Goal: Information Seeking & Learning: Learn about a topic

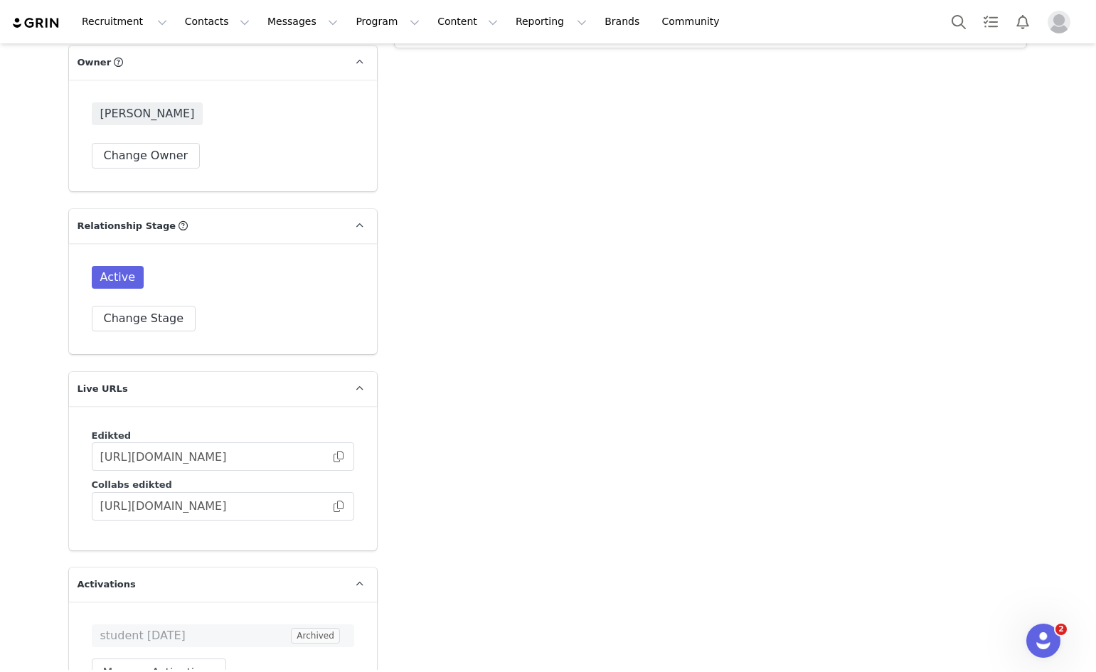
scroll to position [2166, 0]
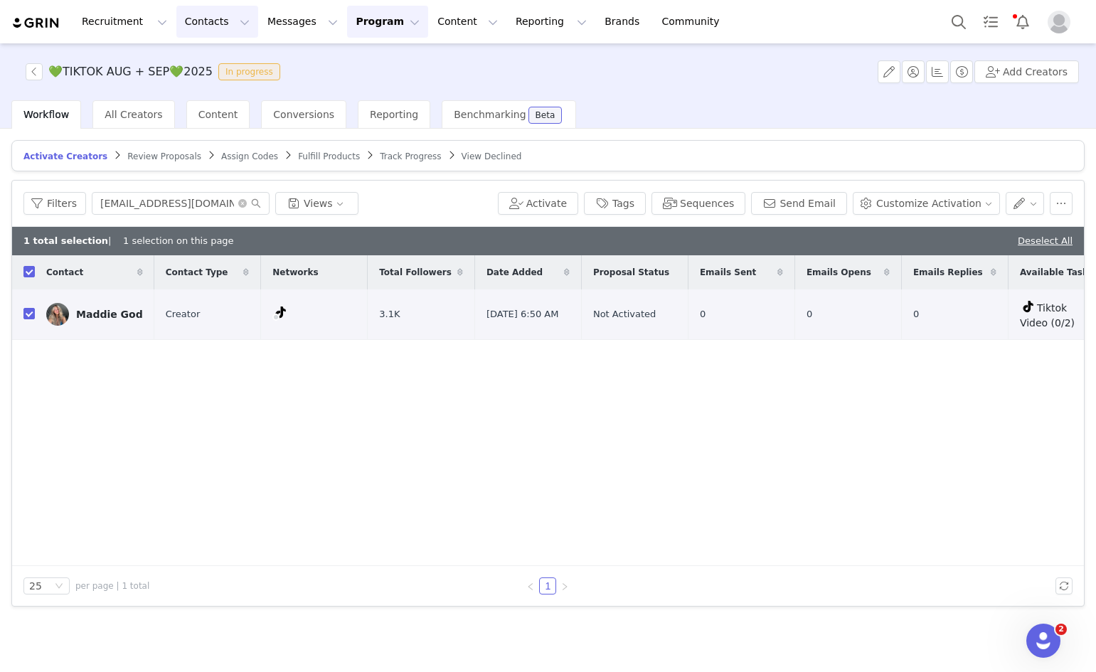
click at [206, 16] on button "Contacts Contacts" at bounding box center [217, 22] width 82 height 32
click at [507, 25] on button "Reporting Reporting" at bounding box center [551, 22] width 88 height 32
click at [494, 91] on p "Report Builder" at bounding box center [501, 89] width 71 height 15
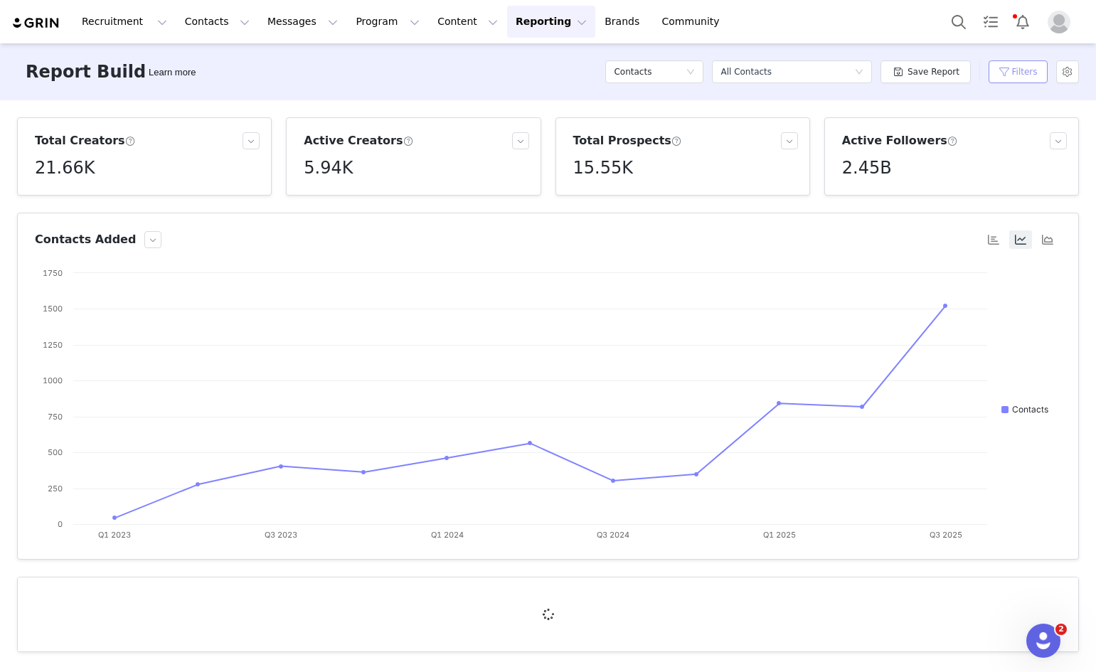
click at [1018, 73] on button "Filters" at bounding box center [1017, 71] width 59 height 23
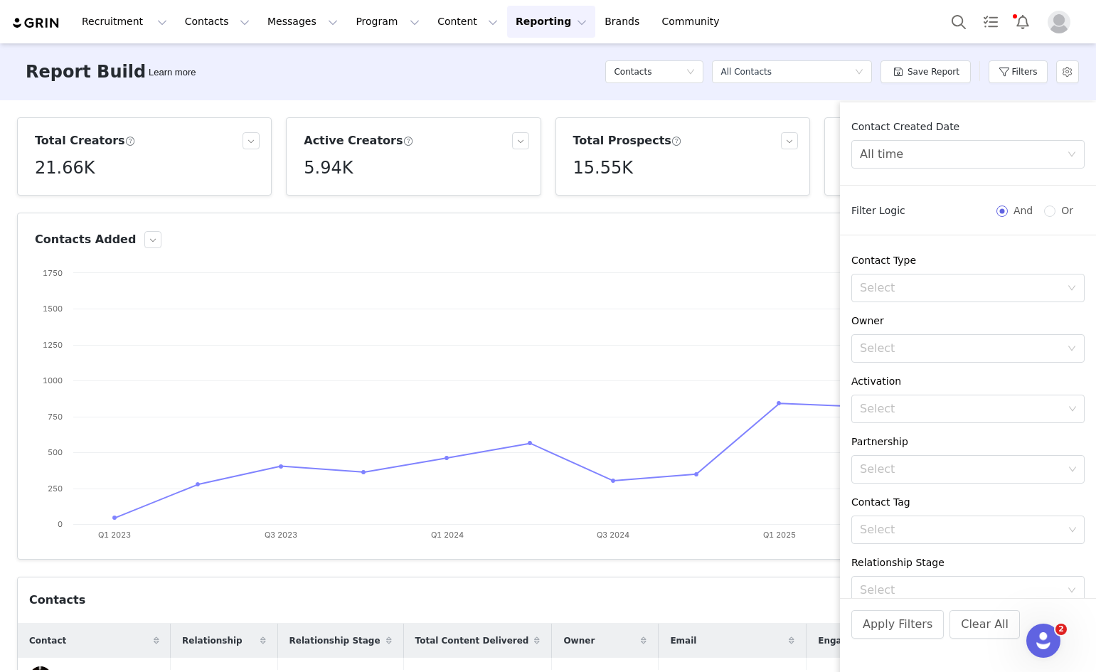
scroll to position [64, 0]
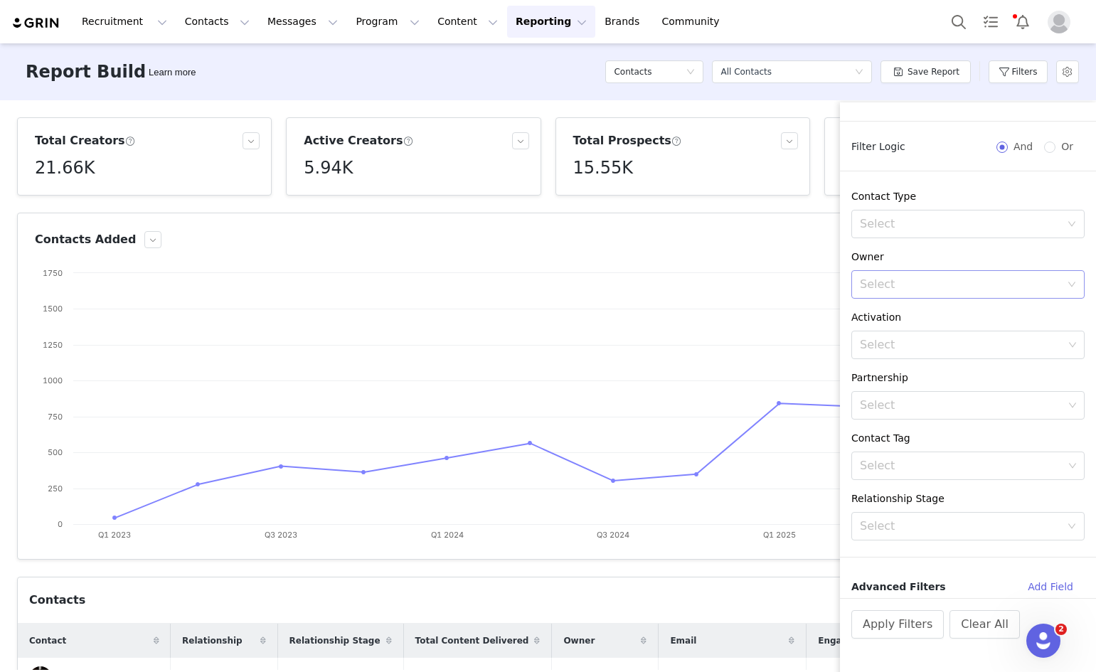
click at [937, 288] on div "Select" at bounding box center [960, 284] width 201 height 14
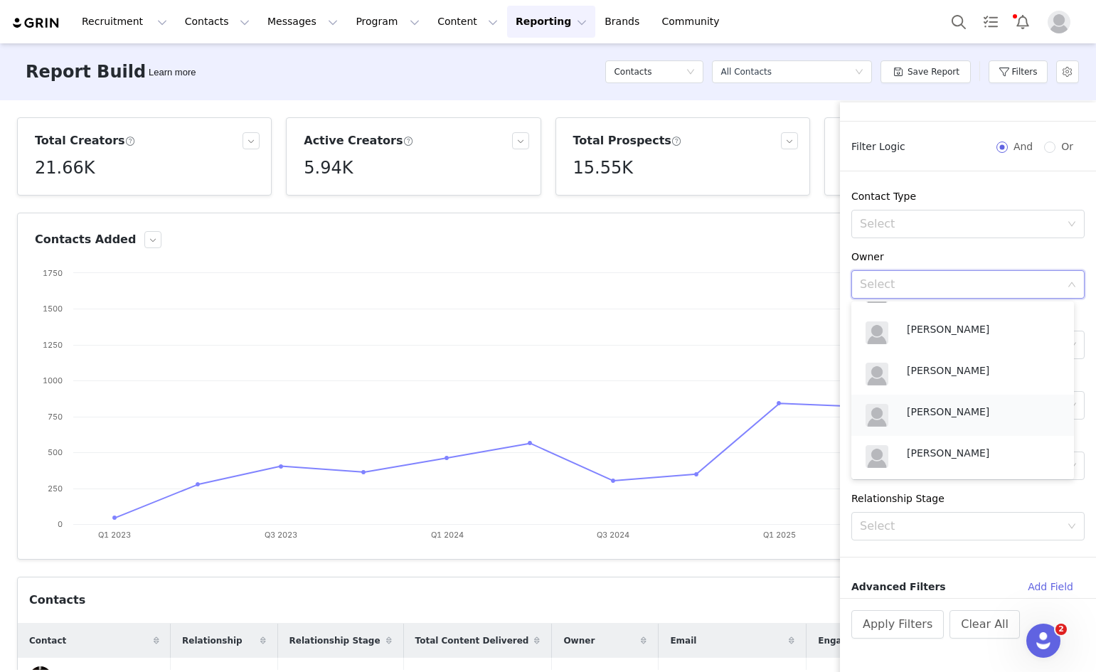
scroll to position [612, 0]
click at [941, 405] on p "Eva Alloun" at bounding box center [983, 411] width 153 height 16
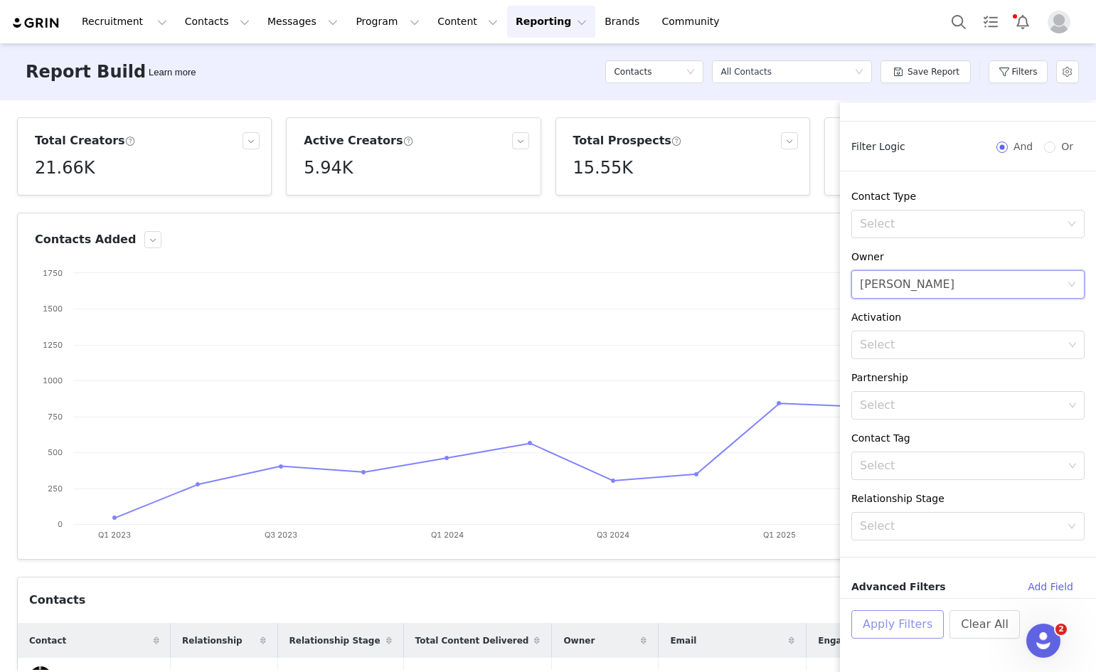
click at [917, 625] on button "Apply Filters" at bounding box center [897, 624] width 92 height 28
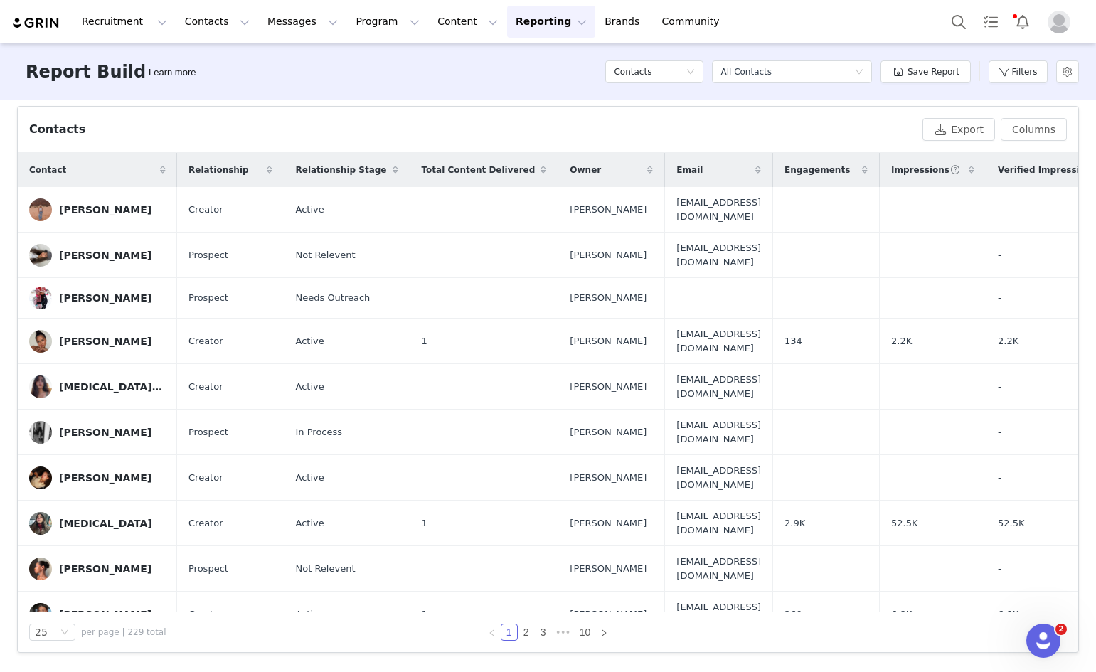
scroll to position [0, 0]
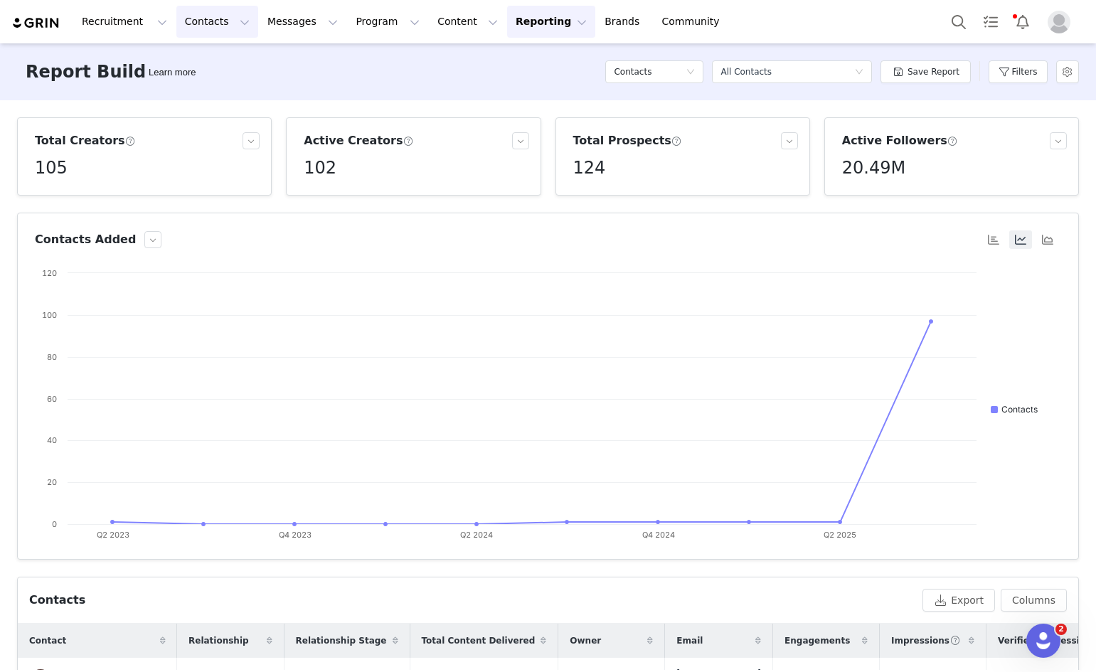
click at [201, 18] on button "Contacts Contacts" at bounding box center [217, 22] width 82 height 32
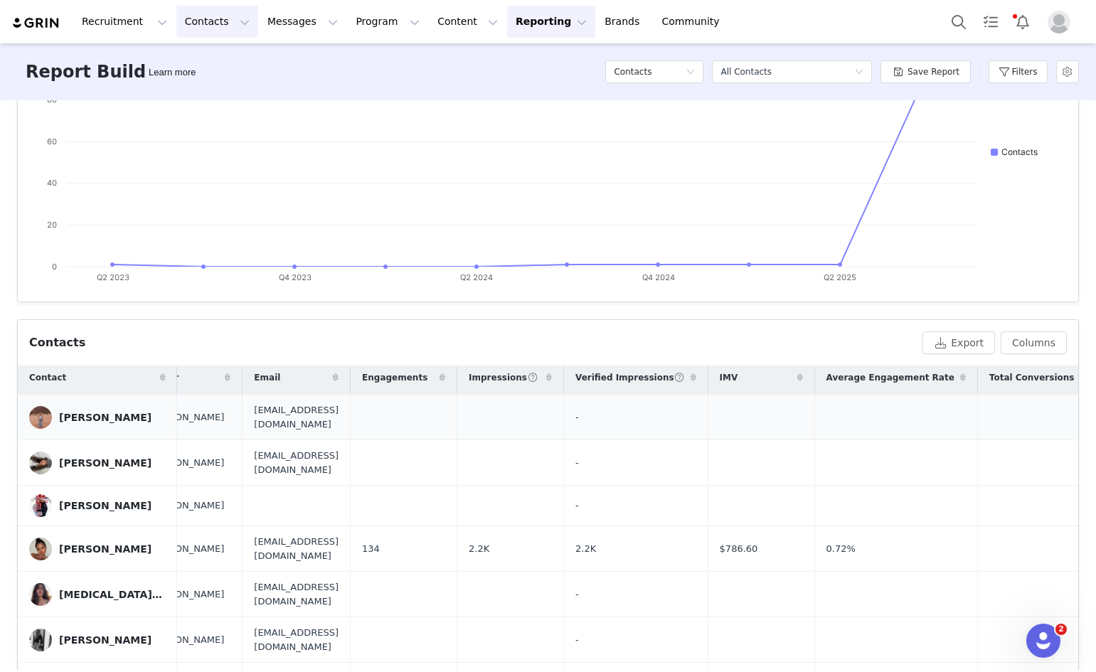
scroll to position [0, 422]
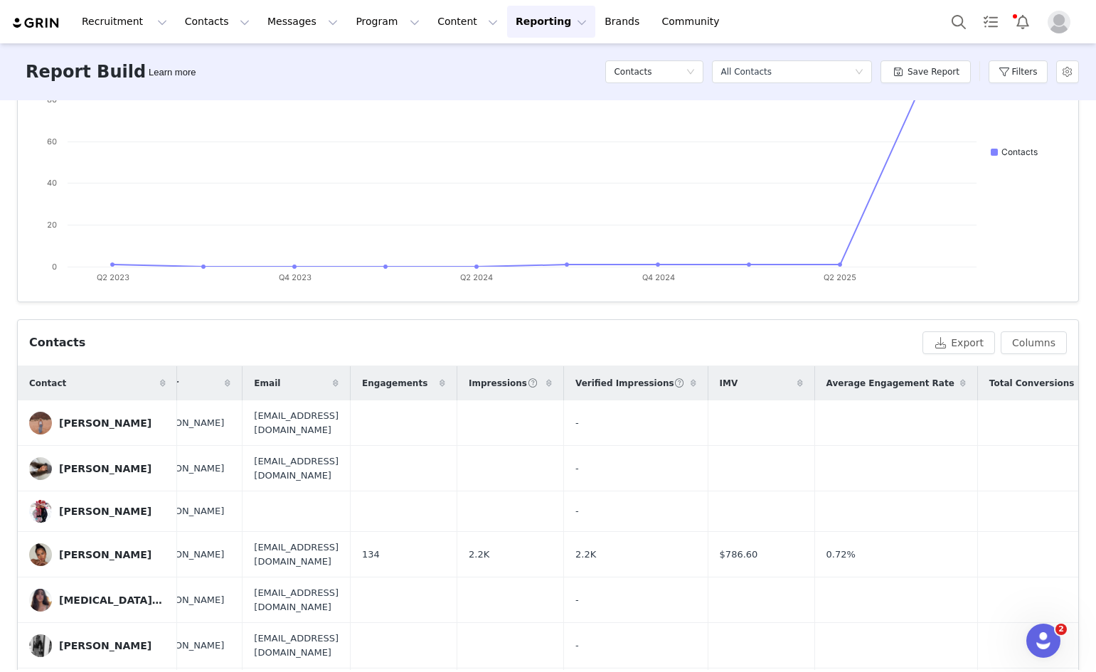
click at [720, 379] on span "IMV" at bounding box center [729, 383] width 18 height 13
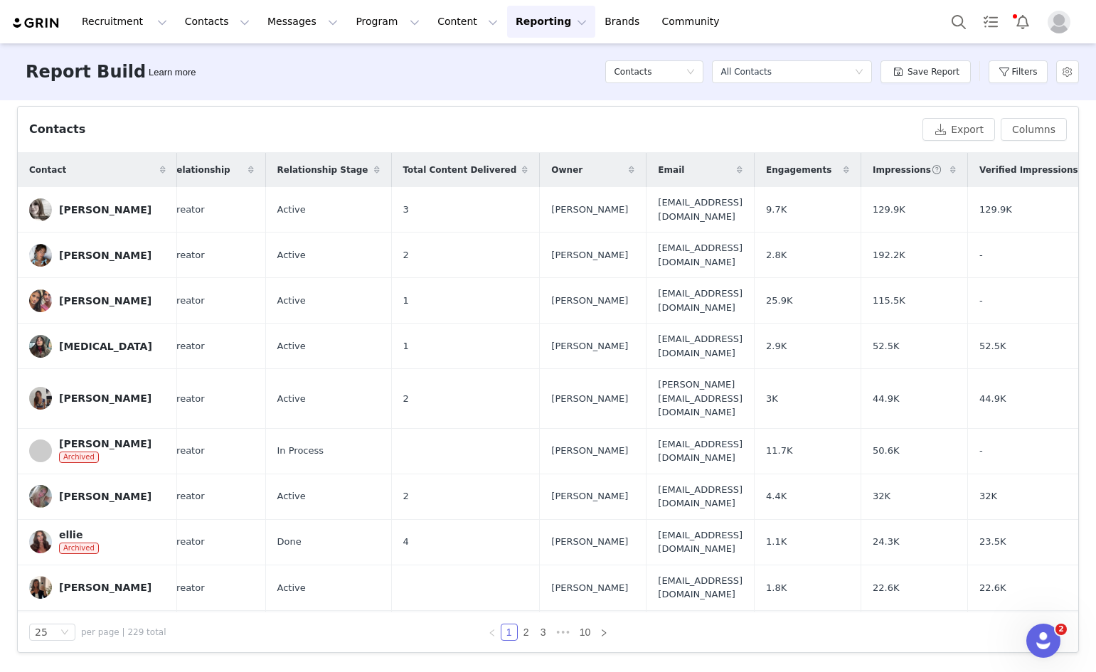
scroll to position [0, 0]
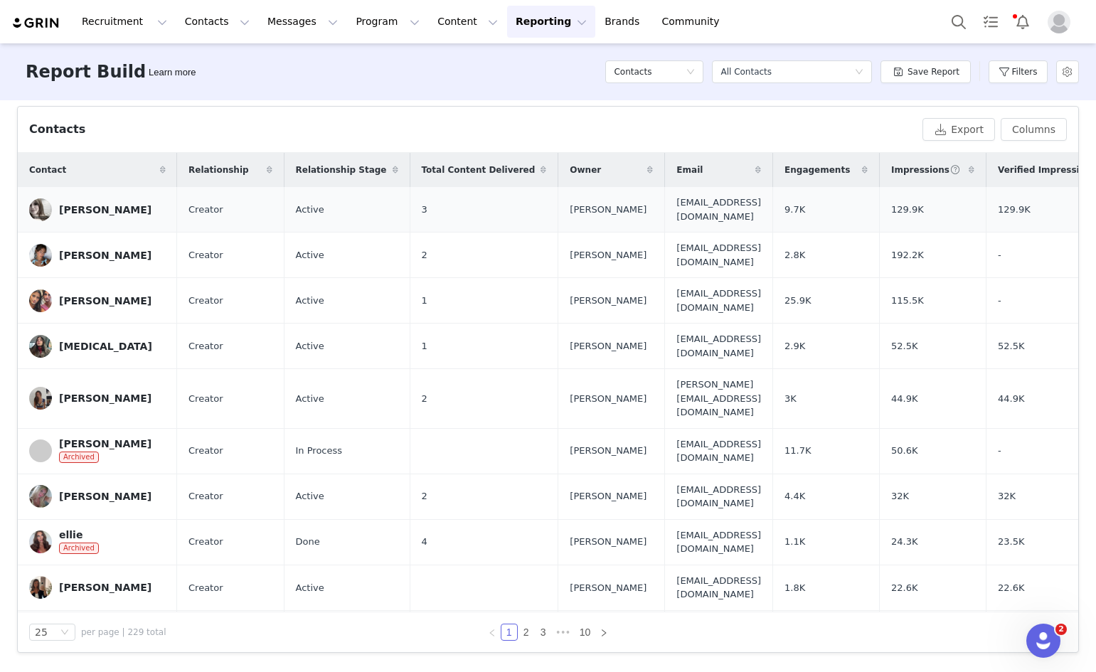
click at [78, 201] on link "Jasmine Boreham" at bounding box center [97, 209] width 137 height 23
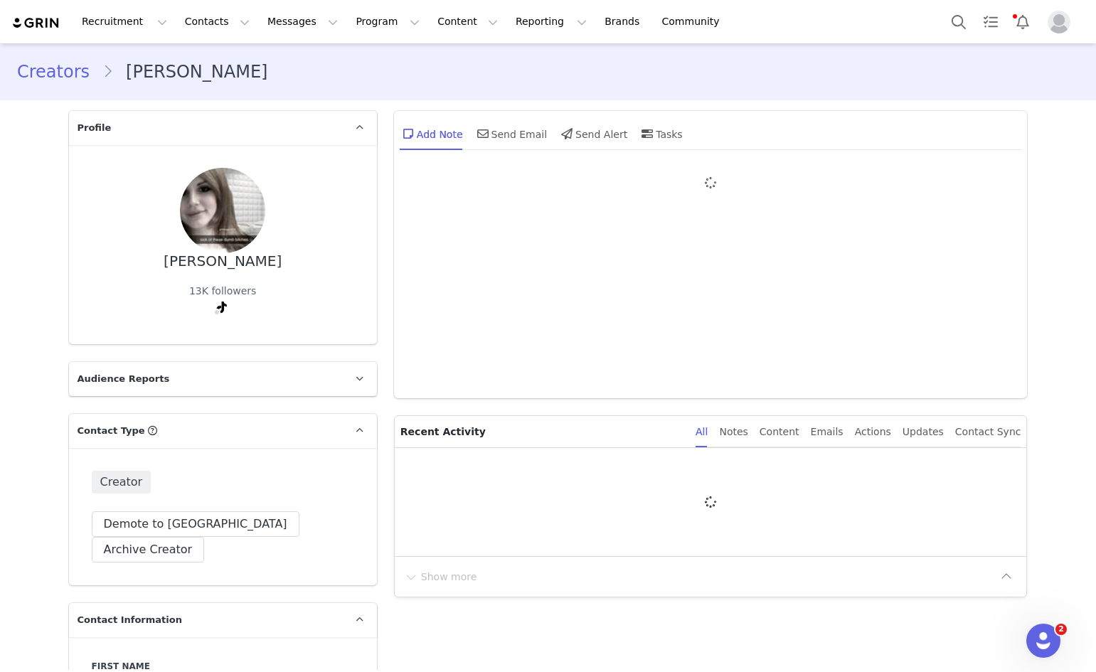
type input "+1 ([GEOGRAPHIC_DATA])"
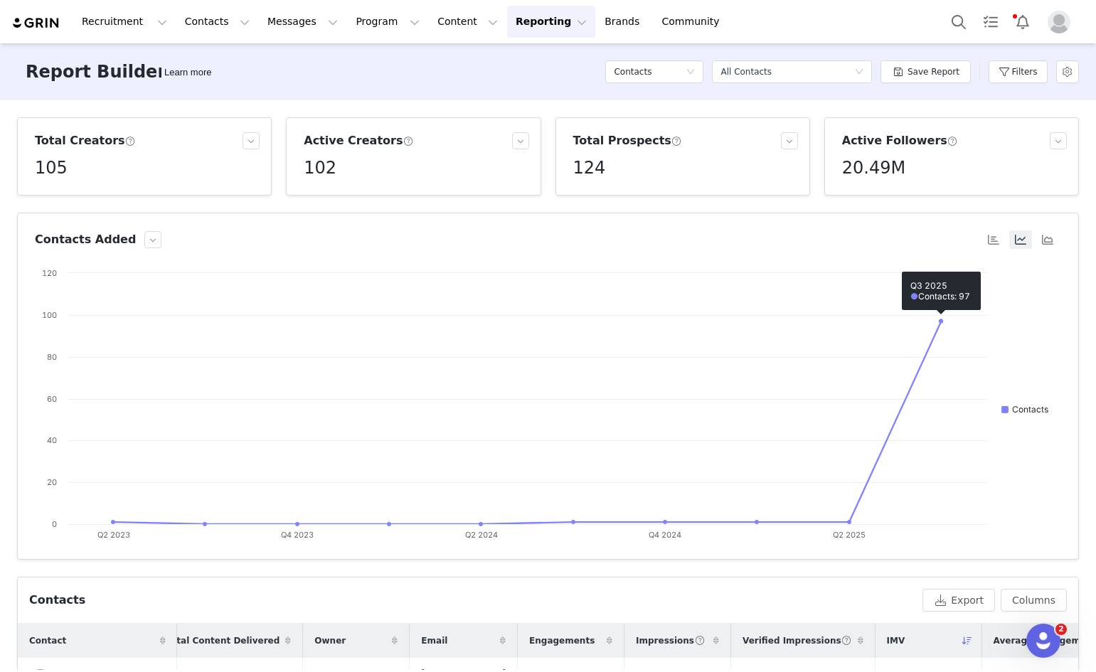
scroll to position [284, 0]
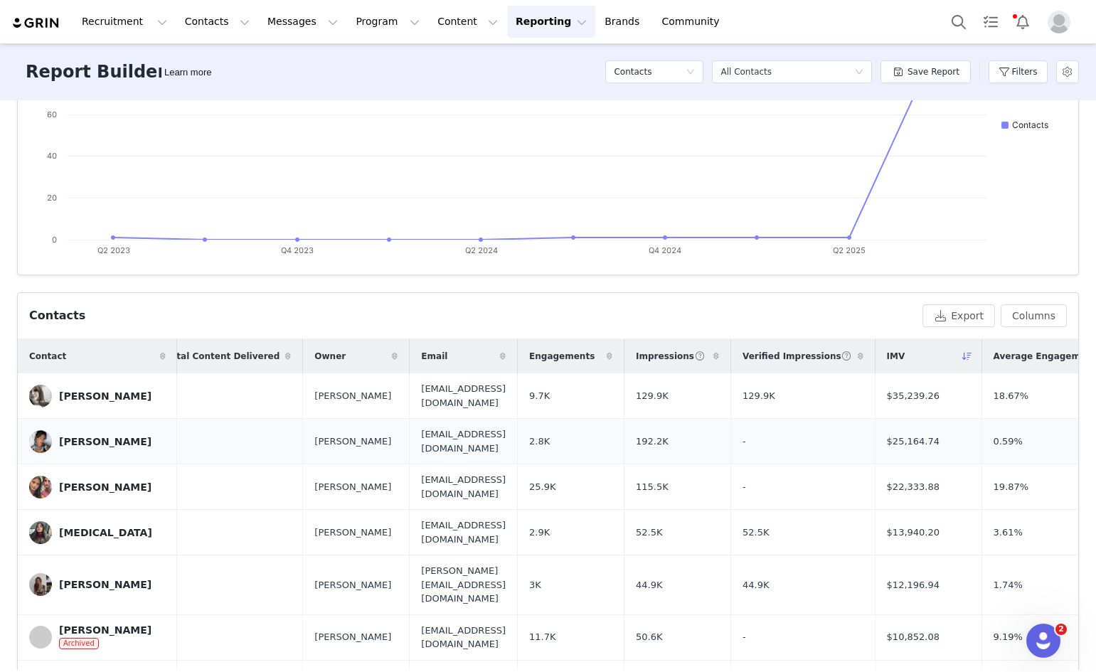
click at [107, 436] on div "Chloe Rosenbaum" at bounding box center [105, 441] width 92 height 11
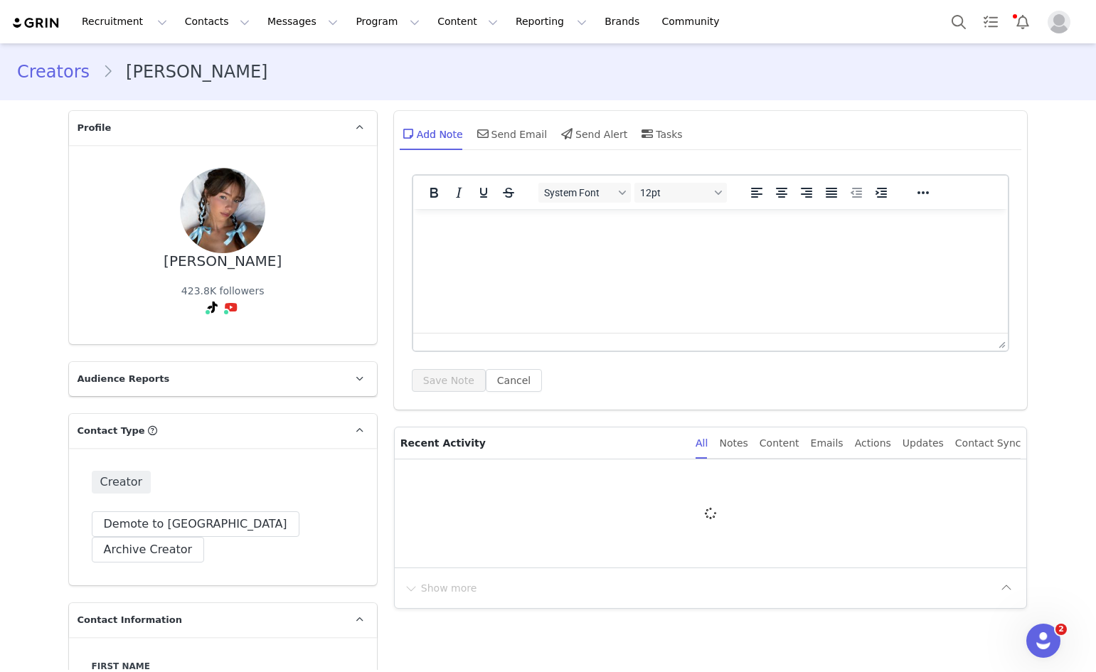
type input "+1 ([GEOGRAPHIC_DATA])"
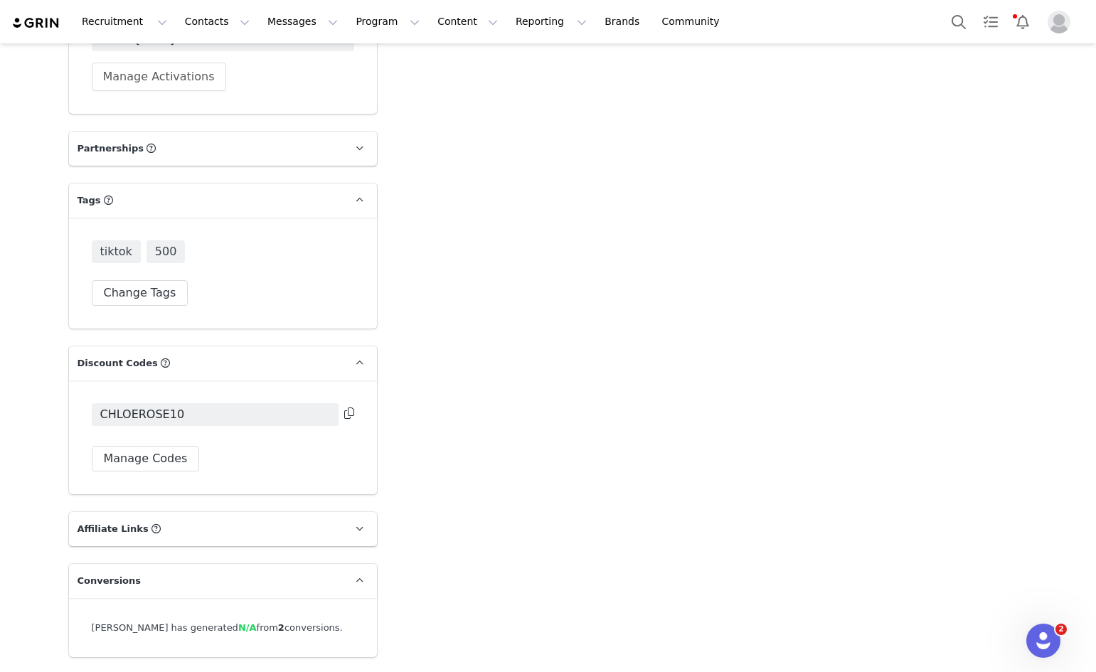
scroll to position [2848, 0]
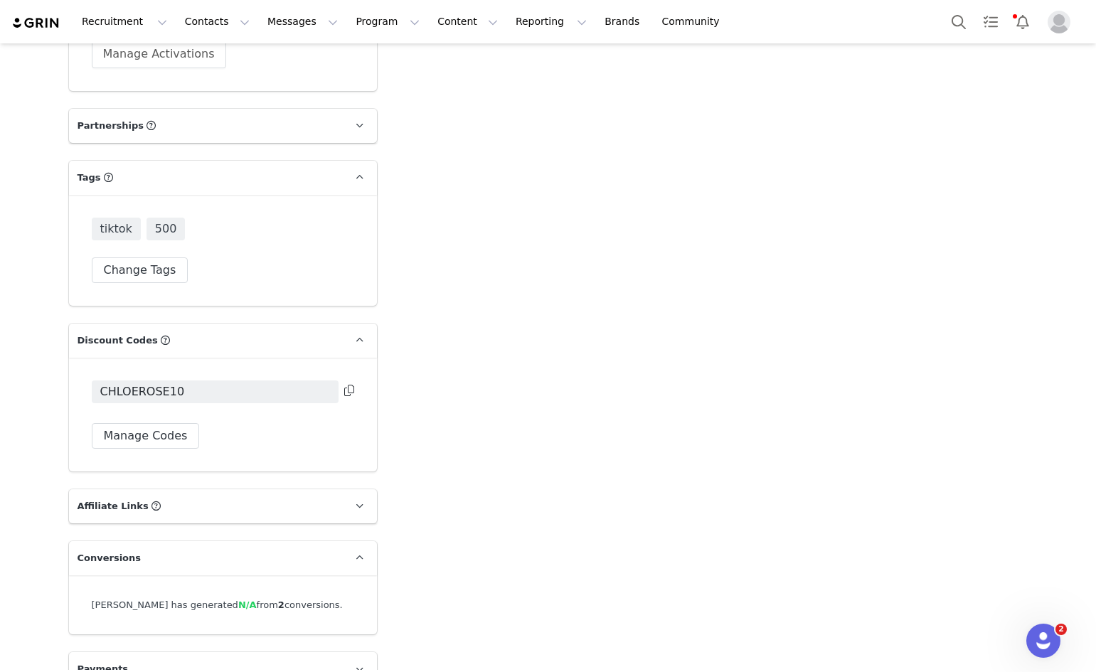
click at [344, 385] on icon at bounding box center [349, 390] width 10 height 11
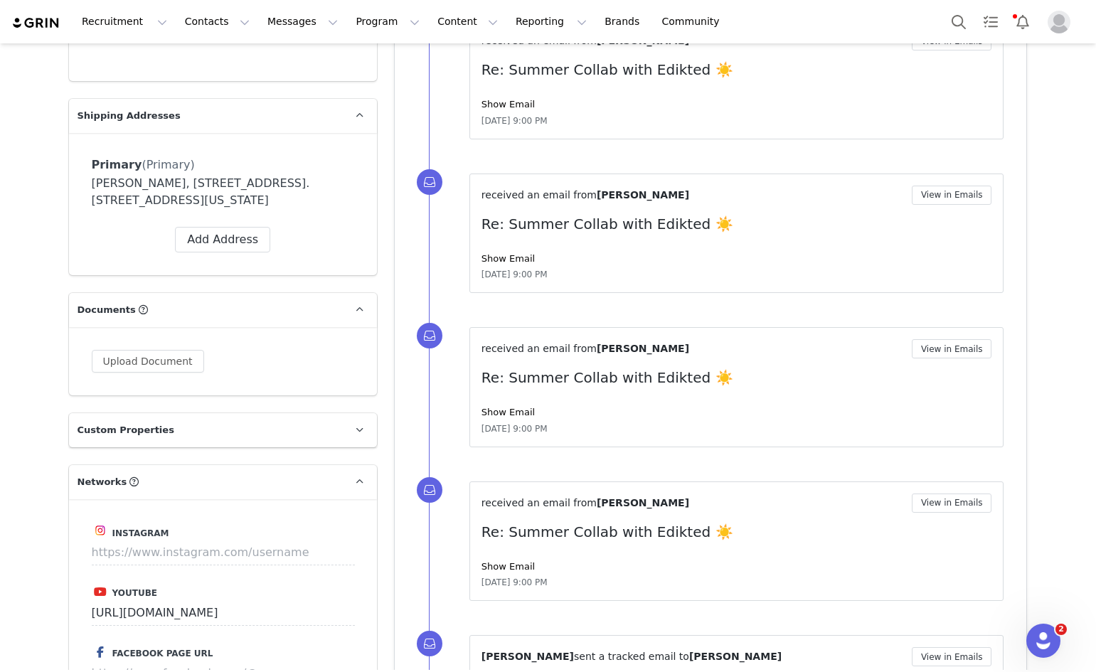
scroll to position [1071, 0]
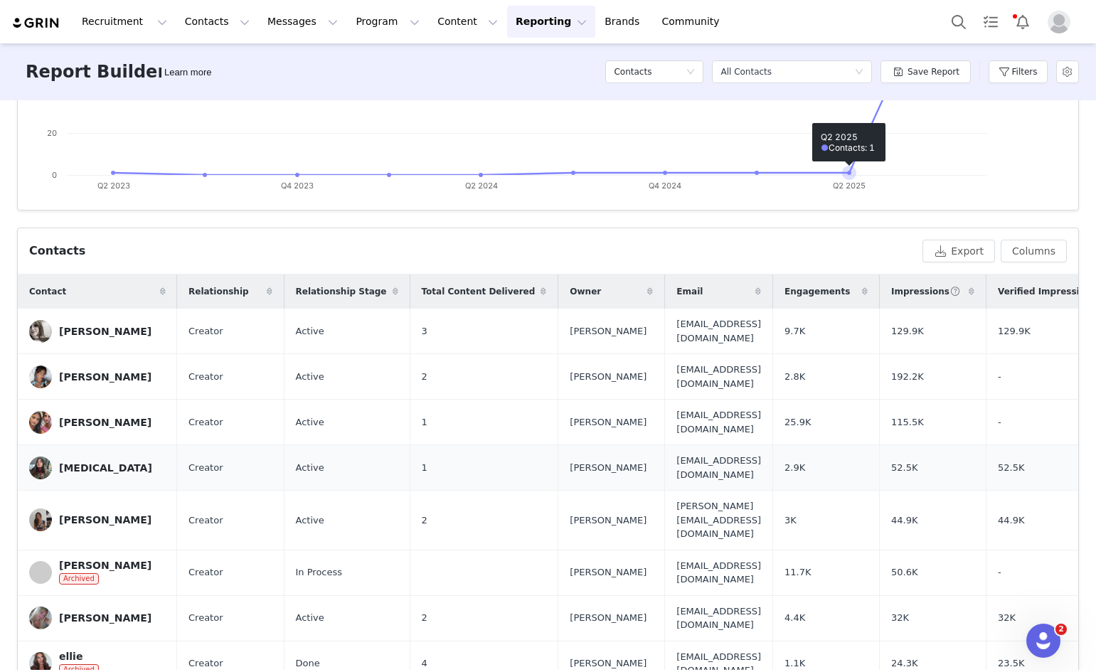
scroll to position [356, 0]
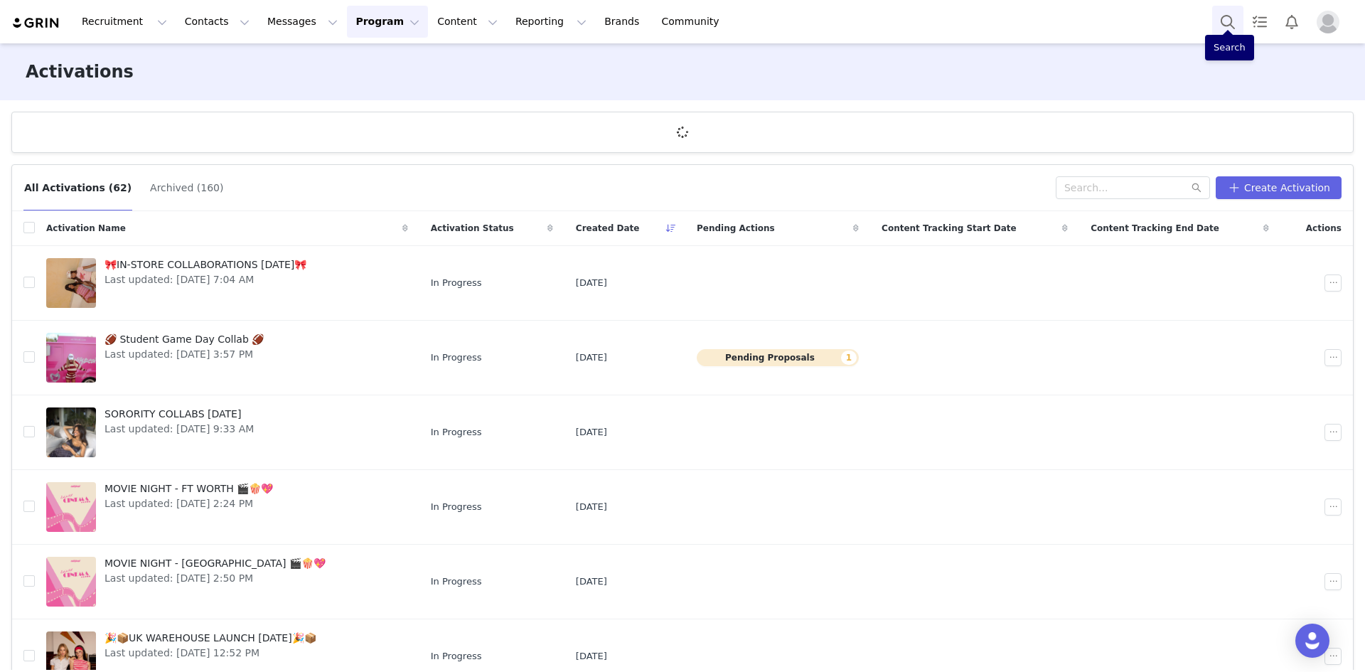
click at [1235, 20] on button "Search" at bounding box center [1227, 22] width 31 height 32
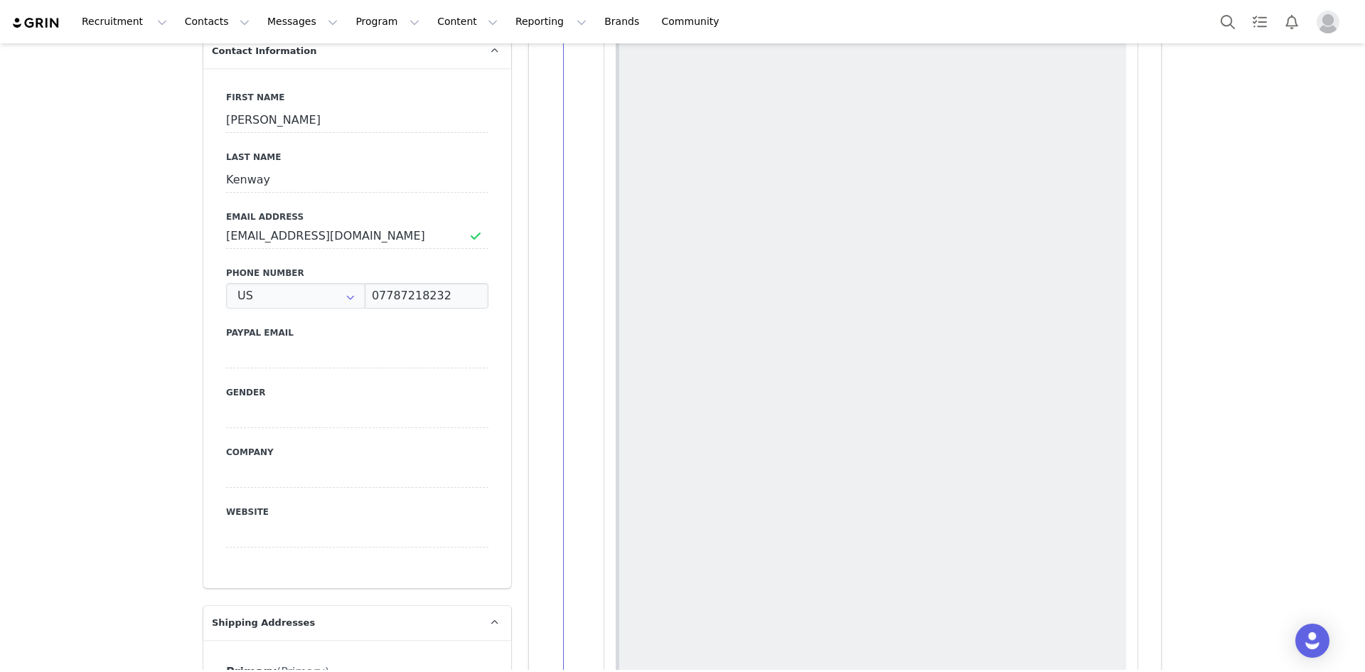
type input "+1 ([GEOGRAPHIC_DATA])"
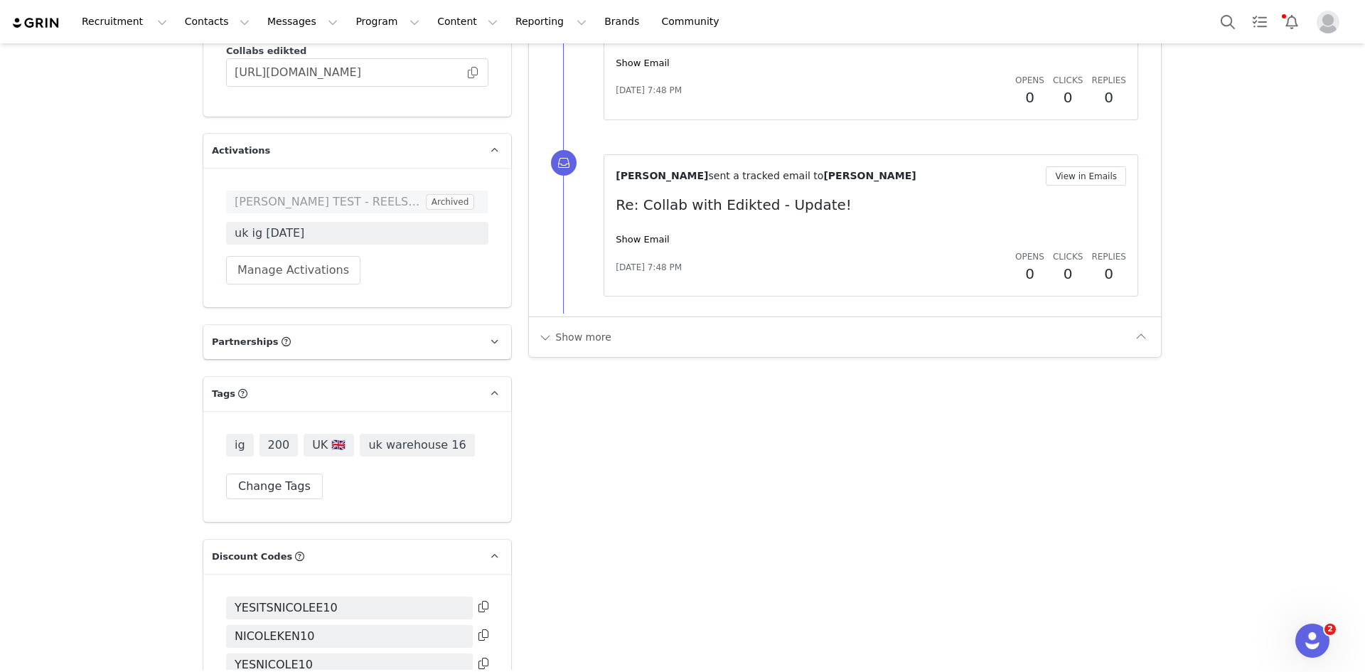
scroll to position [2894, 0]
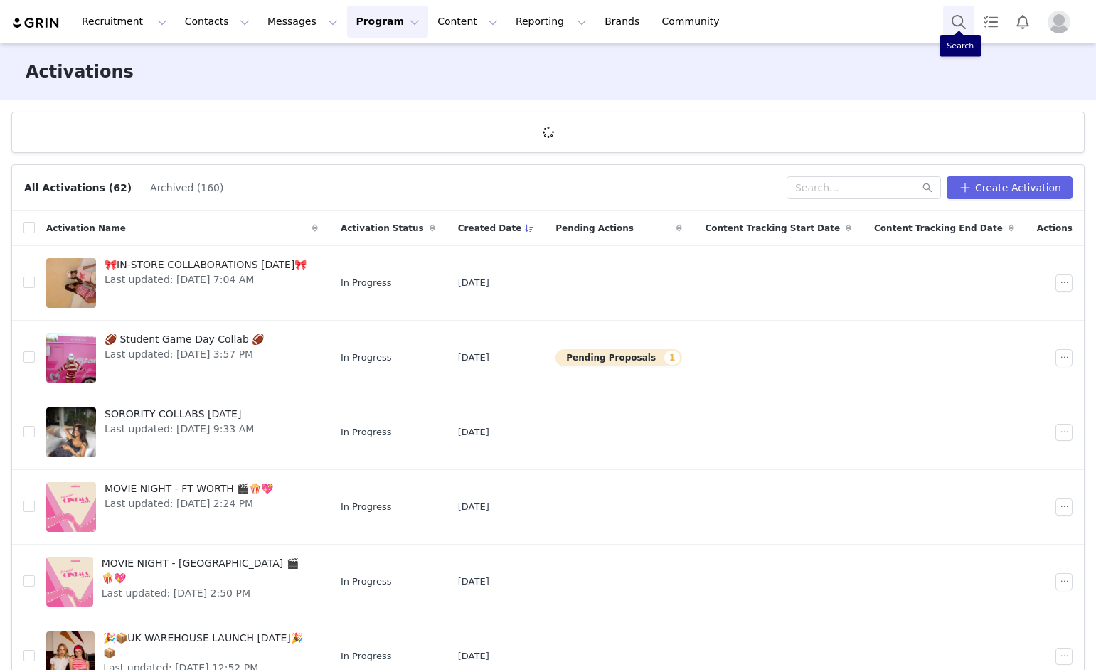
click at [959, 12] on button "Search" at bounding box center [958, 22] width 31 height 32
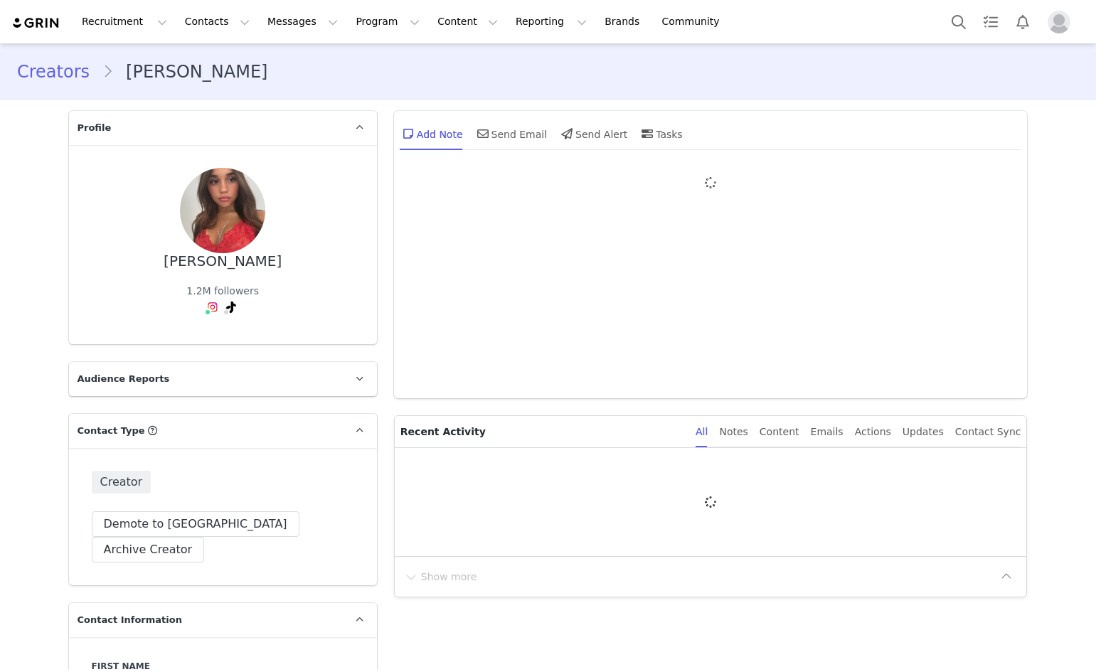
type input "+1 ([GEOGRAPHIC_DATA])"
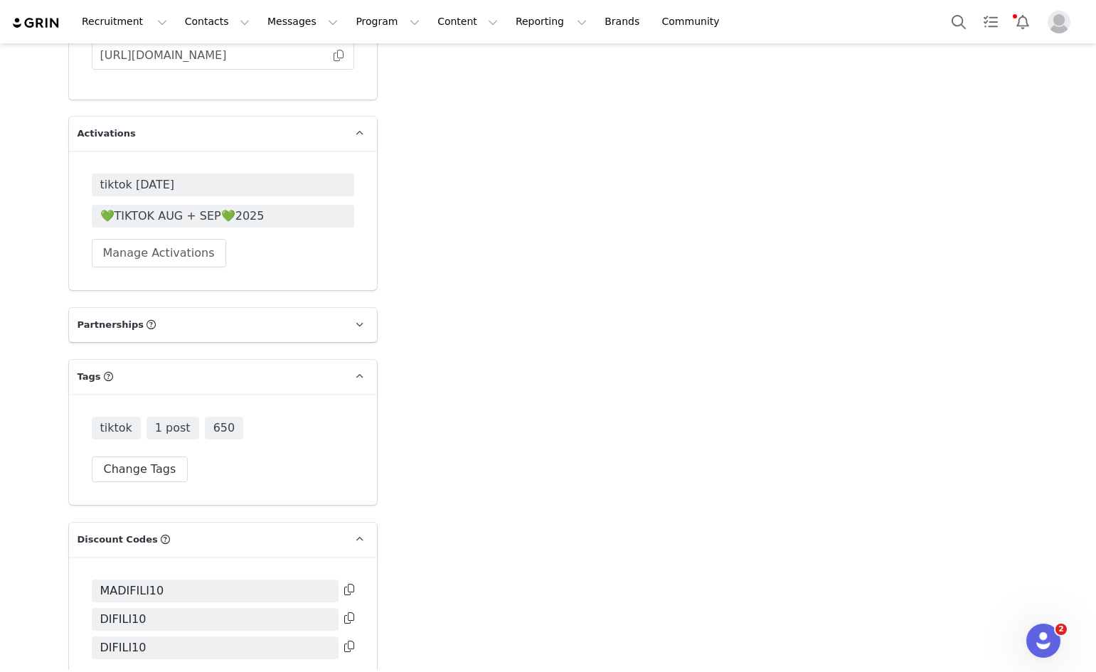
scroll to position [2702, 0]
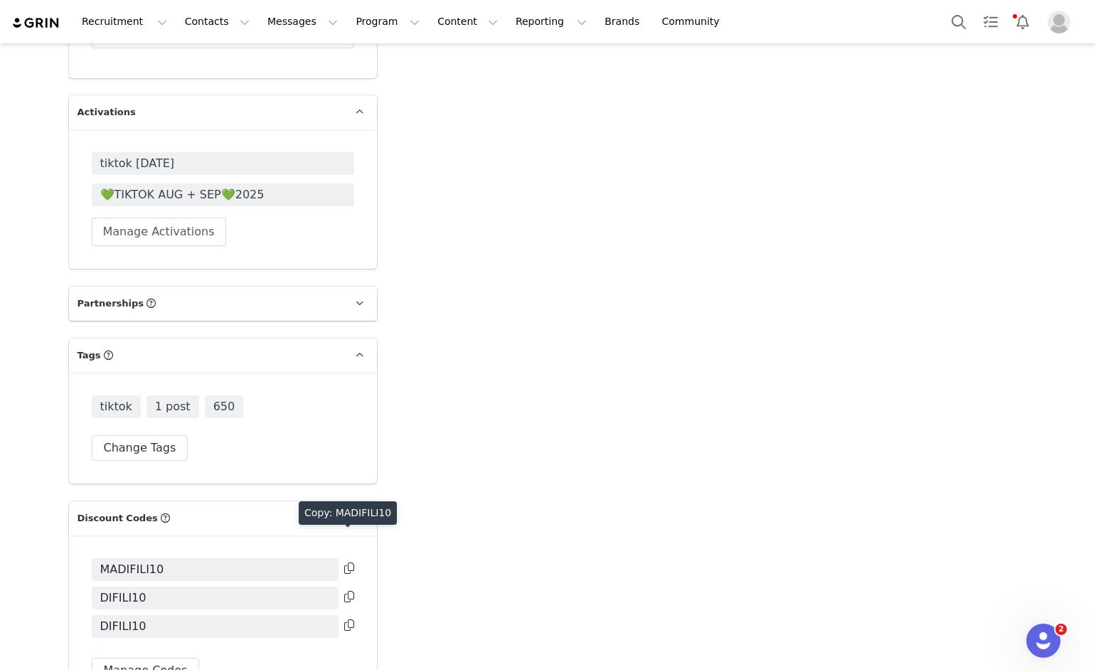
click at [344, 562] on icon at bounding box center [349, 567] width 10 height 11
click at [345, 591] on icon at bounding box center [349, 596] width 10 height 11
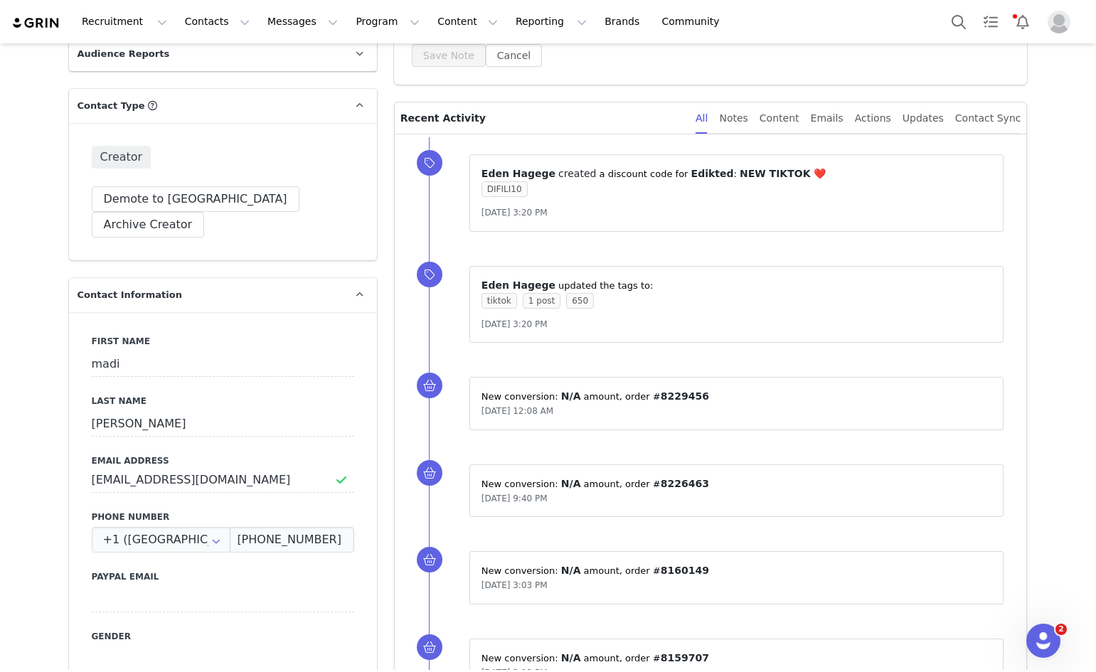
scroll to position [142, 0]
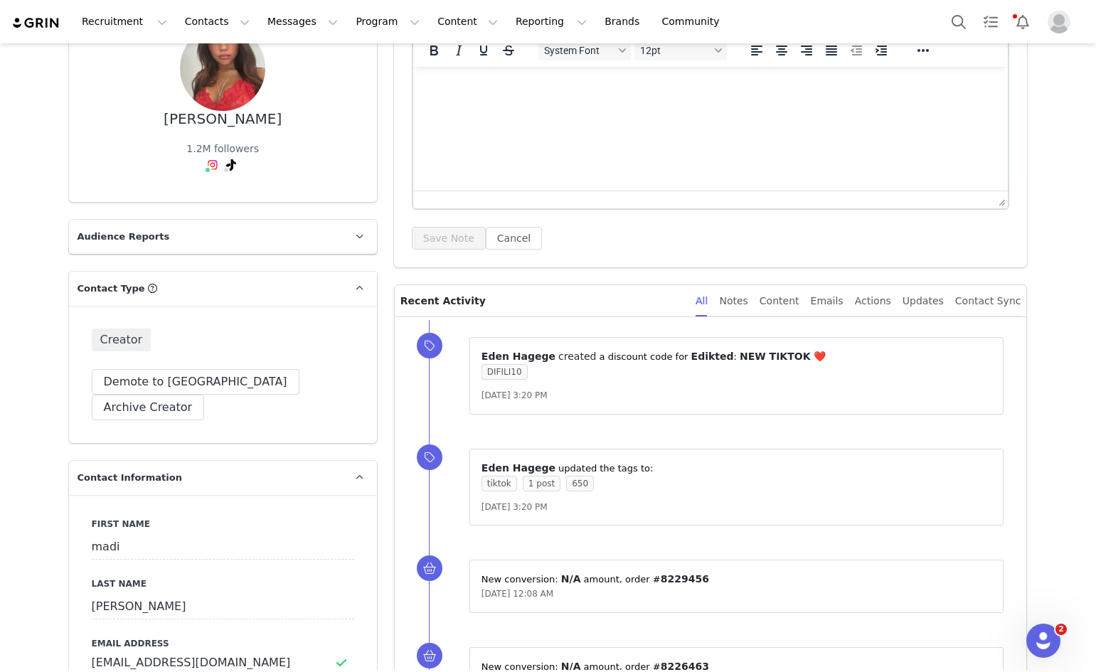
click at [779, 301] on div "All Notes Content Emails Actions Updates Contact Sync" at bounding box center [857, 301] width 325 height 32
click at [799, 302] on div "Content" at bounding box center [779, 301] width 40 height 32
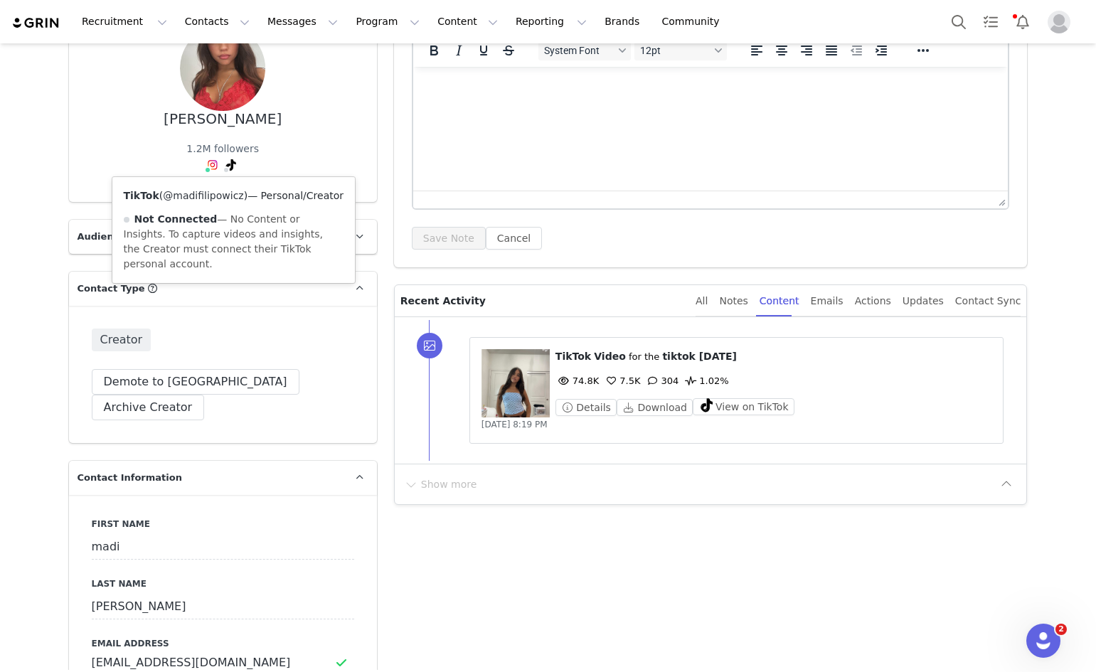
click at [198, 197] on link "@madifilipowicz" at bounding box center [203, 195] width 80 height 11
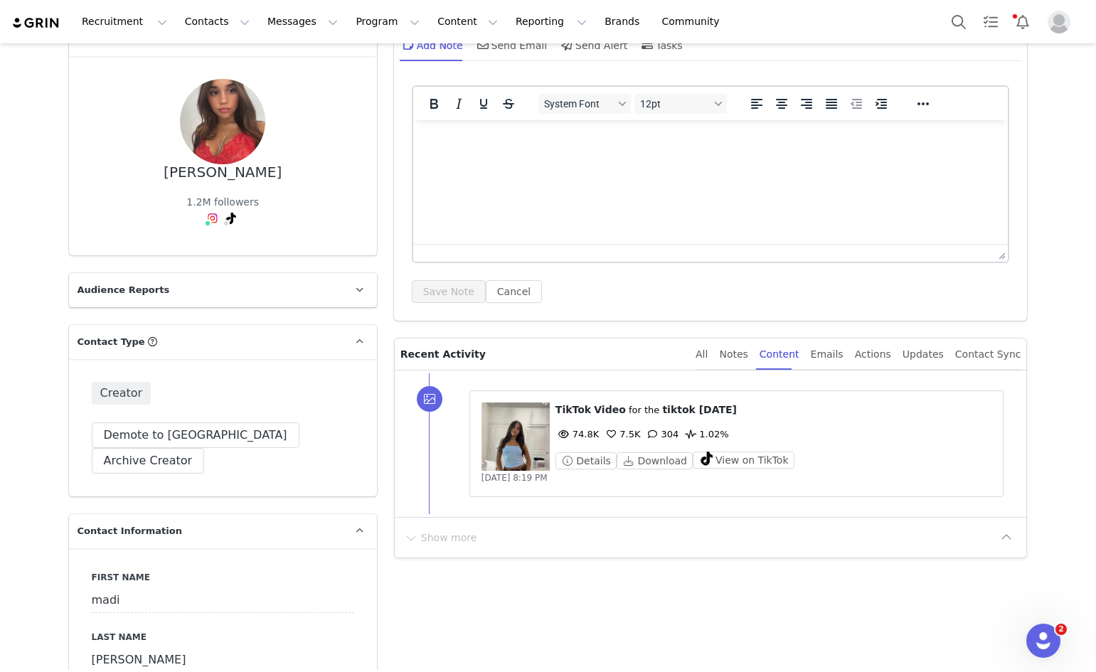
scroll to position [0, 0]
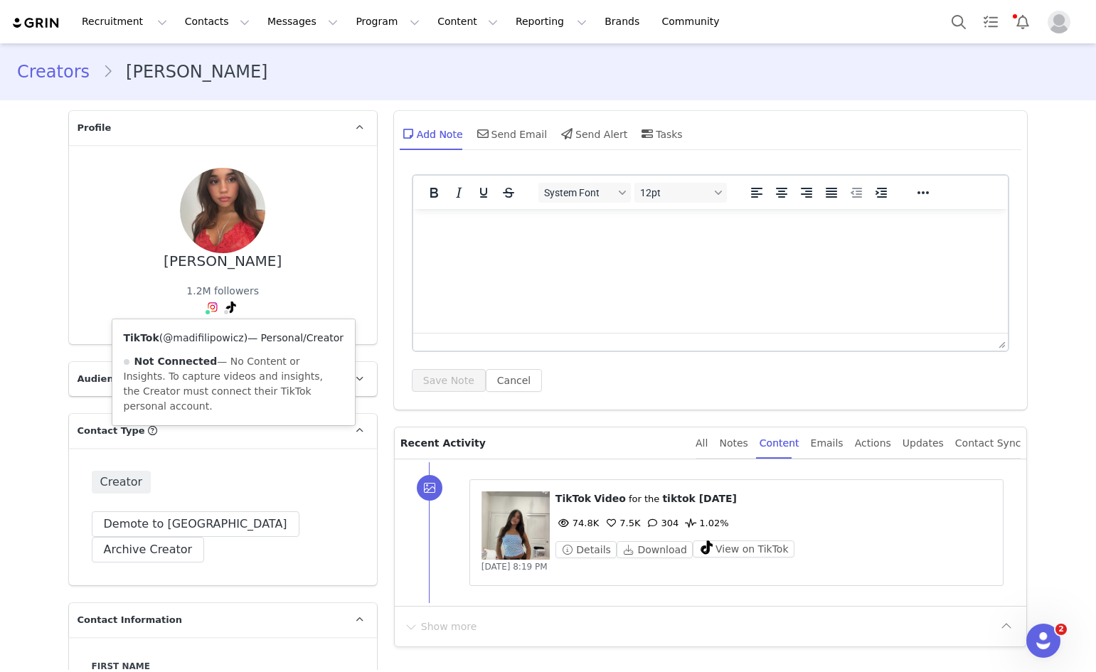
click at [188, 338] on link "@madifilipowicz" at bounding box center [203, 337] width 80 height 11
